Goal: Register for event/course

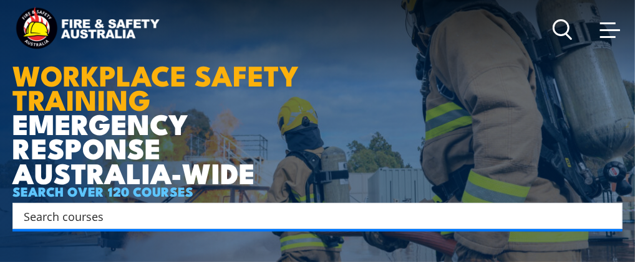
click at [608, 36] on span at bounding box center [608, 37] width 16 height 2
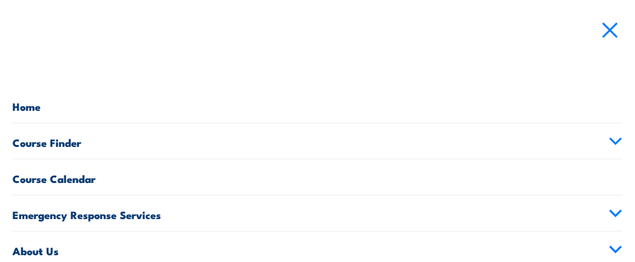
drag, startPoint x: 352, startPoint y: 141, endPoint x: 303, endPoint y: 19, distance: 131.7
click at [303, 19] on nav "Courses Course Calendar Emergency Response Services Services Overview Emergency…" at bounding box center [317, 131] width 635 height 262
click at [606, 17] on link at bounding box center [609, 29] width 25 height 25
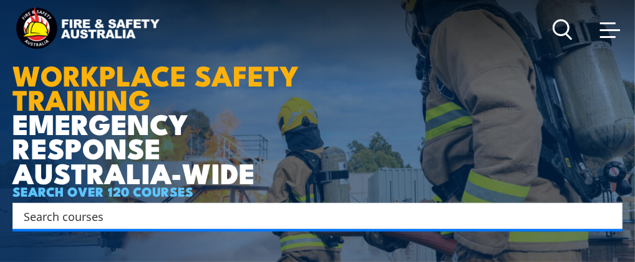
click at [610, 34] on span at bounding box center [610, 29] width 20 height 14
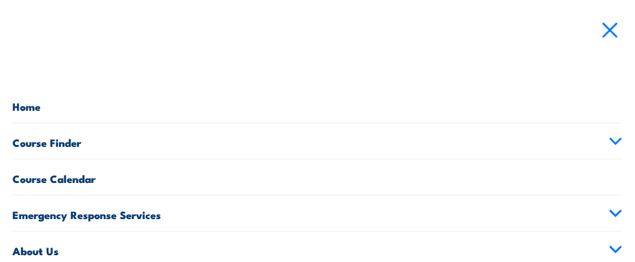
click at [53, 144] on link "Course Finder" at bounding box center [317, 141] width 610 height 36
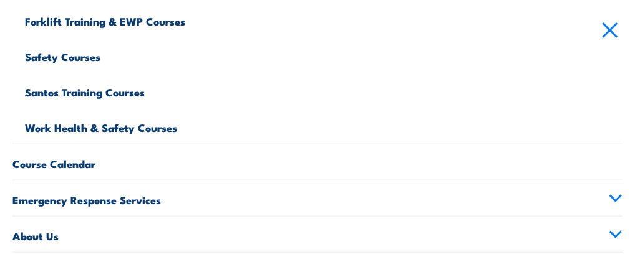
scroll to position [584, 0]
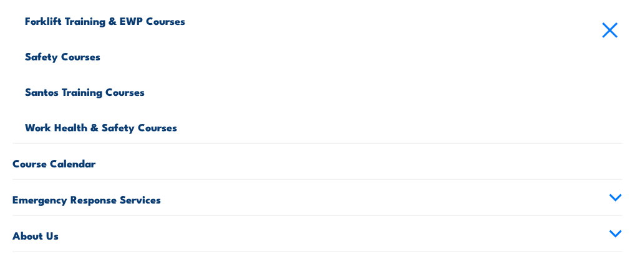
click at [151, 123] on link "Work Health & Safety Courses" at bounding box center [323, 126] width 597 height 36
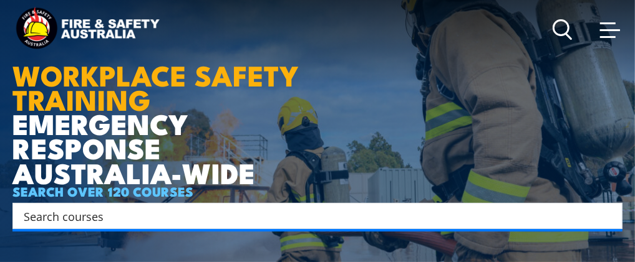
click at [617, 30] on span at bounding box center [610, 30] width 20 height 2
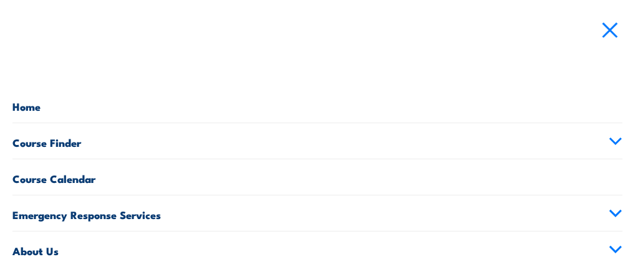
click at [19, 140] on link "Course Finder" at bounding box center [317, 141] width 610 height 36
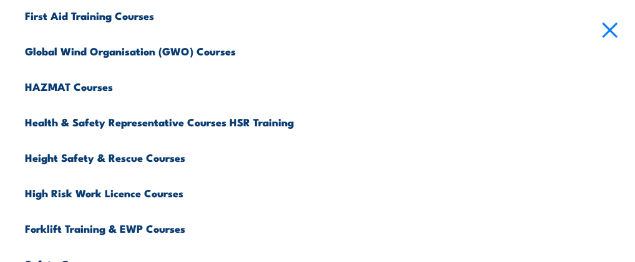
scroll to position [377, 0]
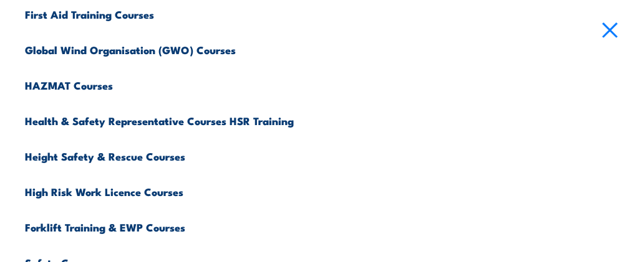
click at [145, 118] on link "Health & Safety Representative Courses HSR Training" at bounding box center [323, 120] width 597 height 36
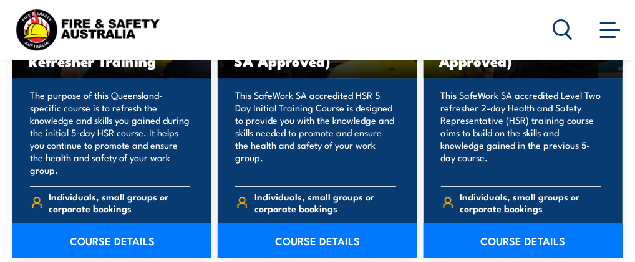
scroll to position [1945, 0]
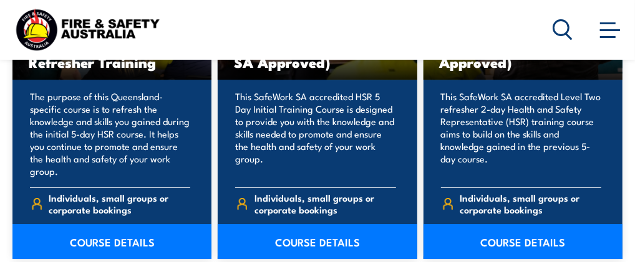
click at [113, 242] on link "COURSE DETAILS" at bounding box center [111, 241] width 199 height 35
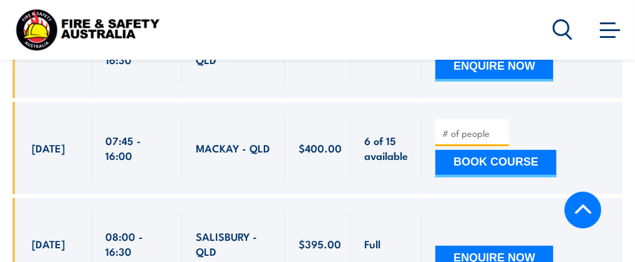
scroll to position [2535, 0]
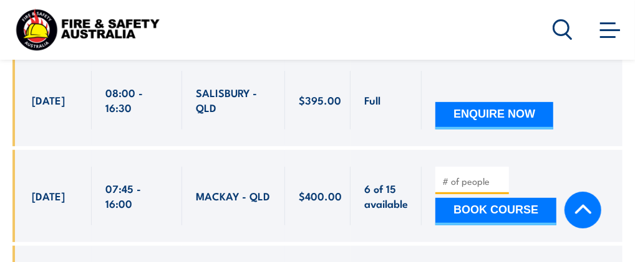
drag, startPoint x: 27, startPoint y: 109, endPoint x: 385, endPoint y: 159, distance: 361.9
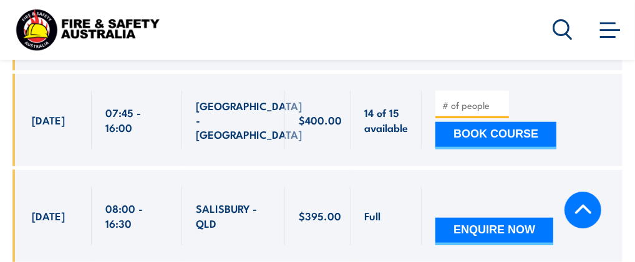
scroll to position [2873, 0]
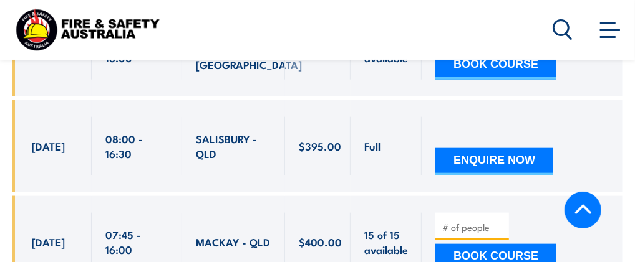
drag, startPoint x: 31, startPoint y: 222, endPoint x: 384, endPoint y: 110, distance: 370.2
click at [384, 110] on div "Full Full" at bounding box center [317, 251] width 610 height 1071
copy div "[DATE] 08:00 - 16:30 [GEOGRAPHIC_DATA] - [GEOGRAPHIC_DATA] Full $395.00 $395.00…"
